Goal: Task Accomplishment & Management: Use online tool/utility

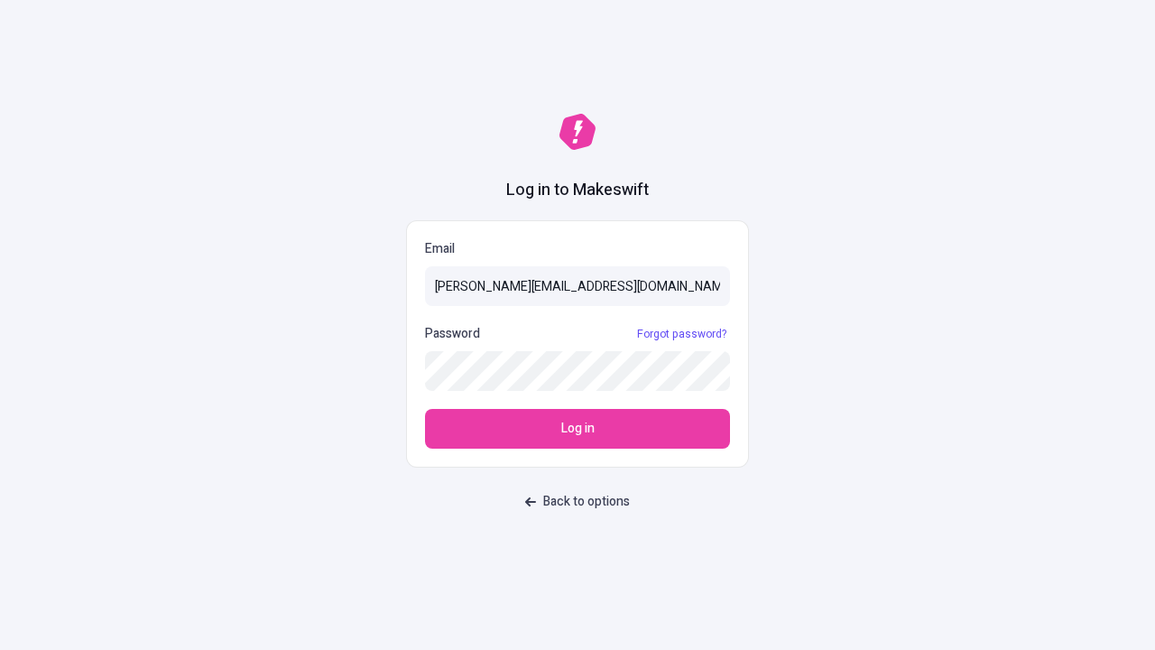
type input "[PERSON_NAME][EMAIL_ADDRESS][DOMAIN_NAME]"
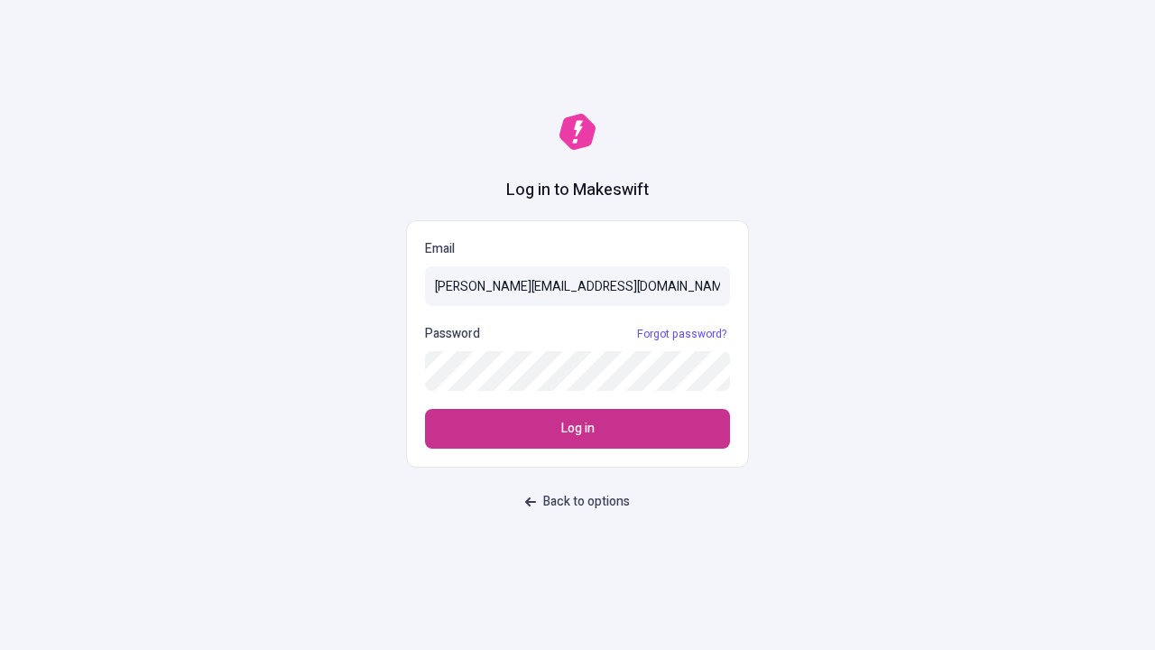
click at [578, 429] on span "Log in" at bounding box center [577, 429] width 33 height 20
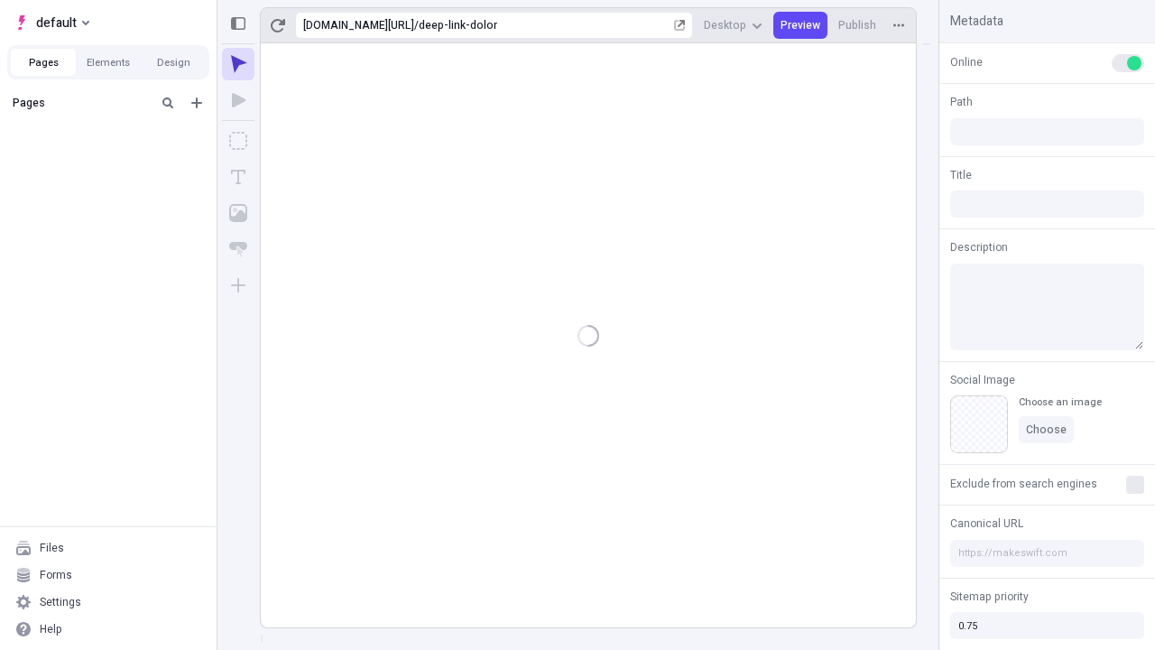
type input "/deep-link-dolor"
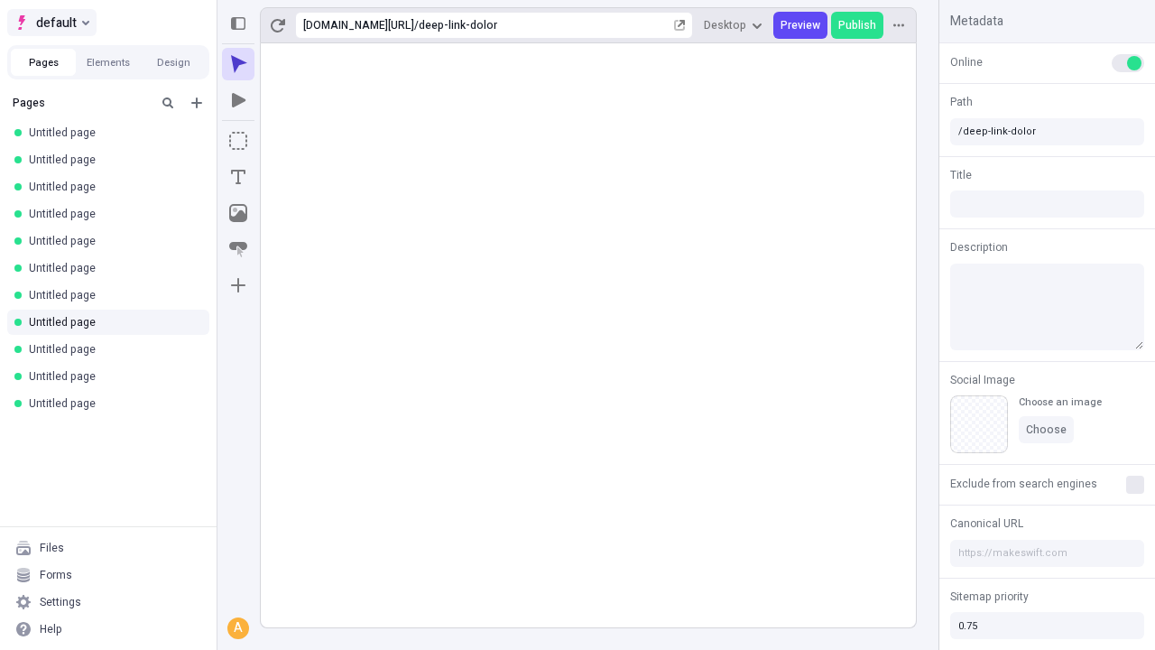
click at [51, 23] on span "default" at bounding box center [56, 23] width 41 height 22
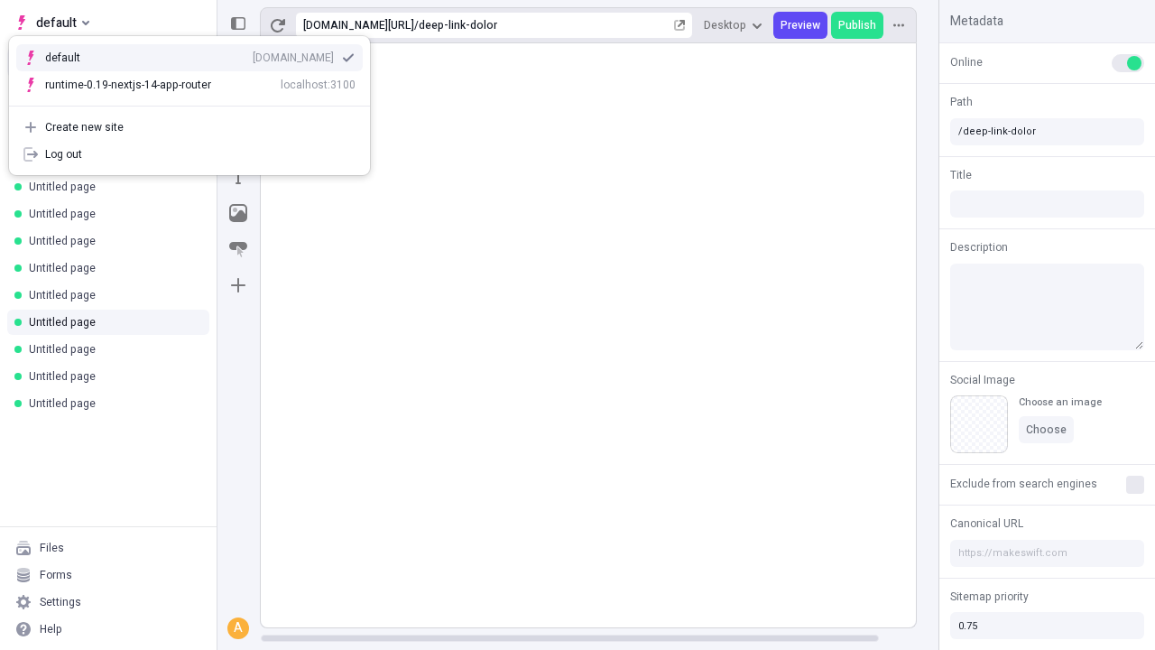
click at [253, 54] on div "qee9k4dy7d.staging.makeswift.site" at bounding box center [293, 58] width 81 height 14
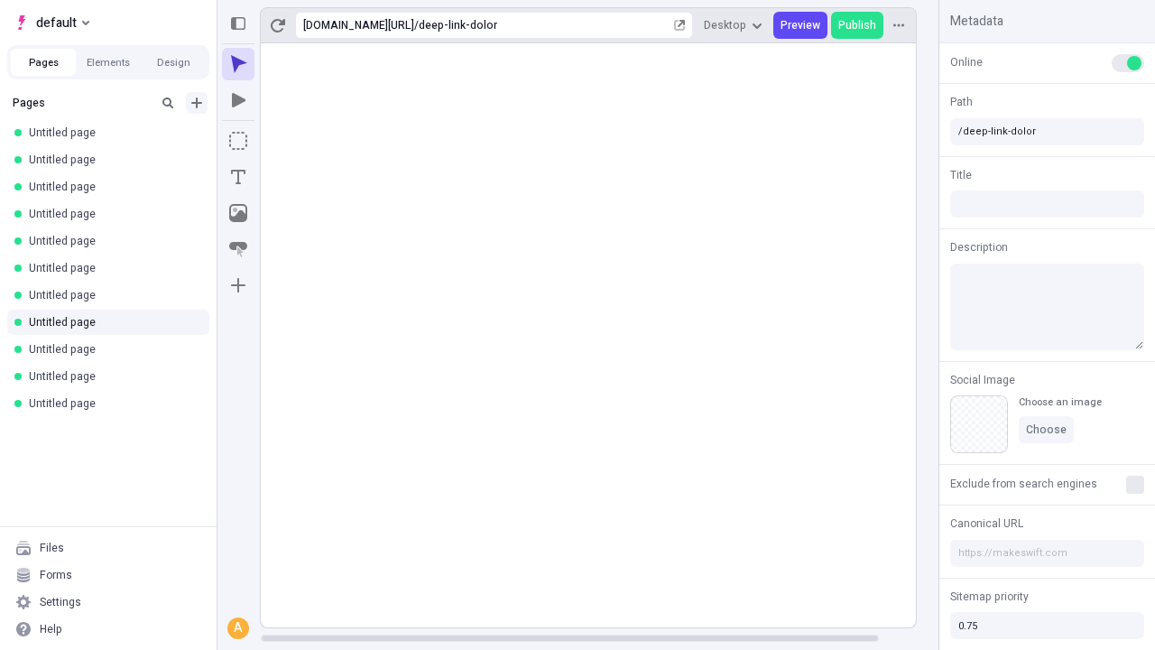
click at [197, 103] on icon "Add new" at bounding box center [196, 102] width 11 height 11
click at [292, 140] on span "Blank page" at bounding box center [303, 140] width 112 height 14
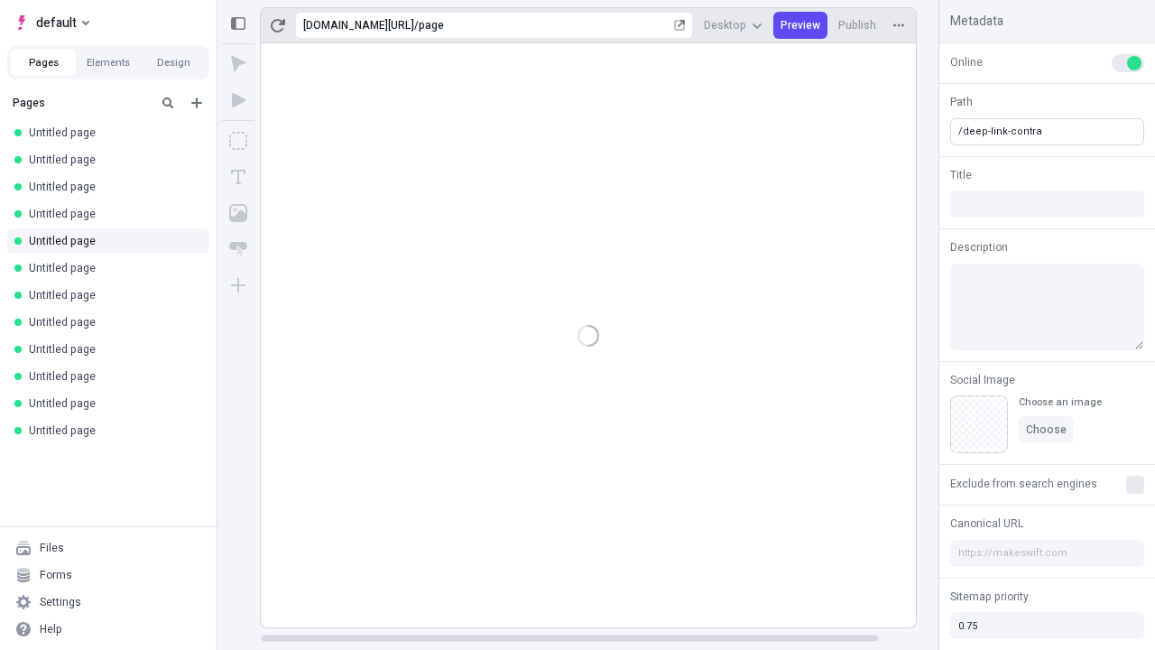
type input "/deep-link-contra"
